Goal: Task Accomplishment & Management: Use online tool/utility

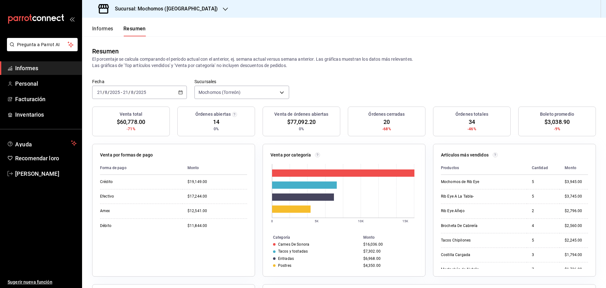
click at [99, 31] on font "Informes" at bounding box center [102, 29] width 21 height 6
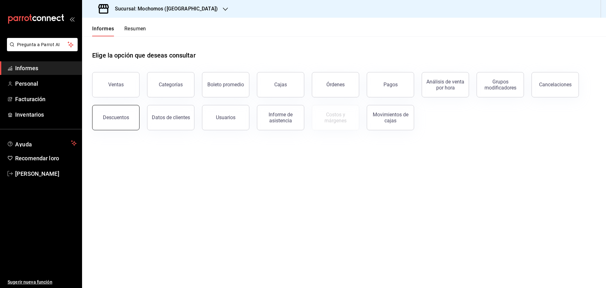
click at [133, 121] on button "Descuentos" at bounding box center [115, 117] width 47 height 25
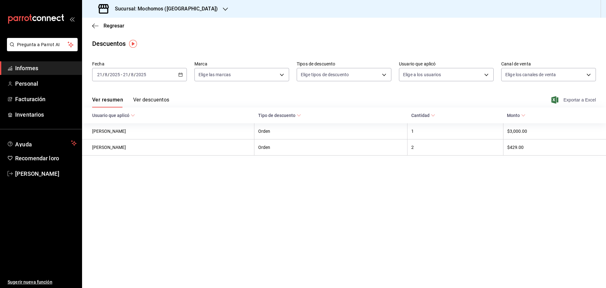
click at [581, 100] on font "Exportar a Excel" at bounding box center [580, 99] width 33 height 5
click at [590, 99] on font "Exportar a Excel" at bounding box center [580, 99] width 33 height 5
click at [115, 27] on font "Regresar" at bounding box center [114, 26] width 21 height 6
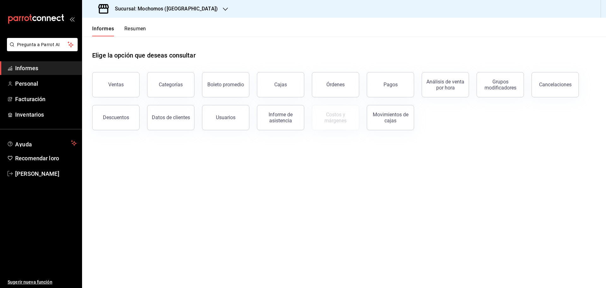
click at [128, 30] on font "Resumen" at bounding box center [135, 29] width 22 height 6
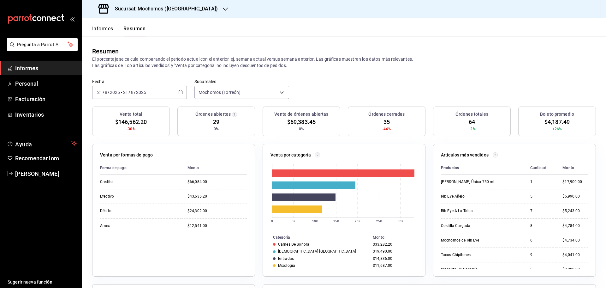
click at [104, 32] on button "Informes" at bounding box center [102, 30] width 21 height 11
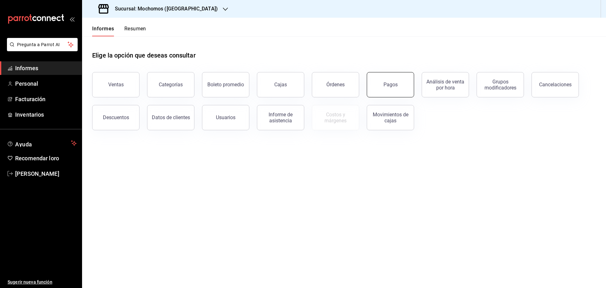
click at [397, 93] on button "Pagos" at bounding box center [390, 84] width 47 height 25
